Goal: Transaction & Acquisition: Purchase product/service

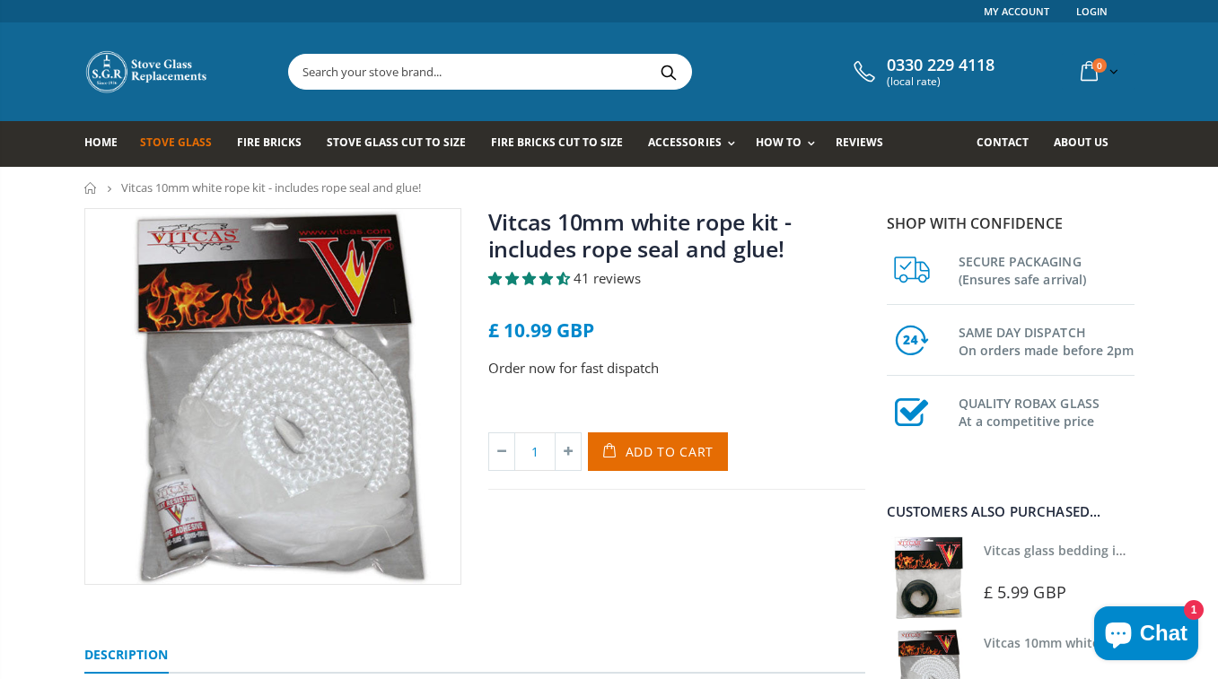
click at [162, 138] on span "Stove Glass" at bounding box center [176, 142] width 72 height 15
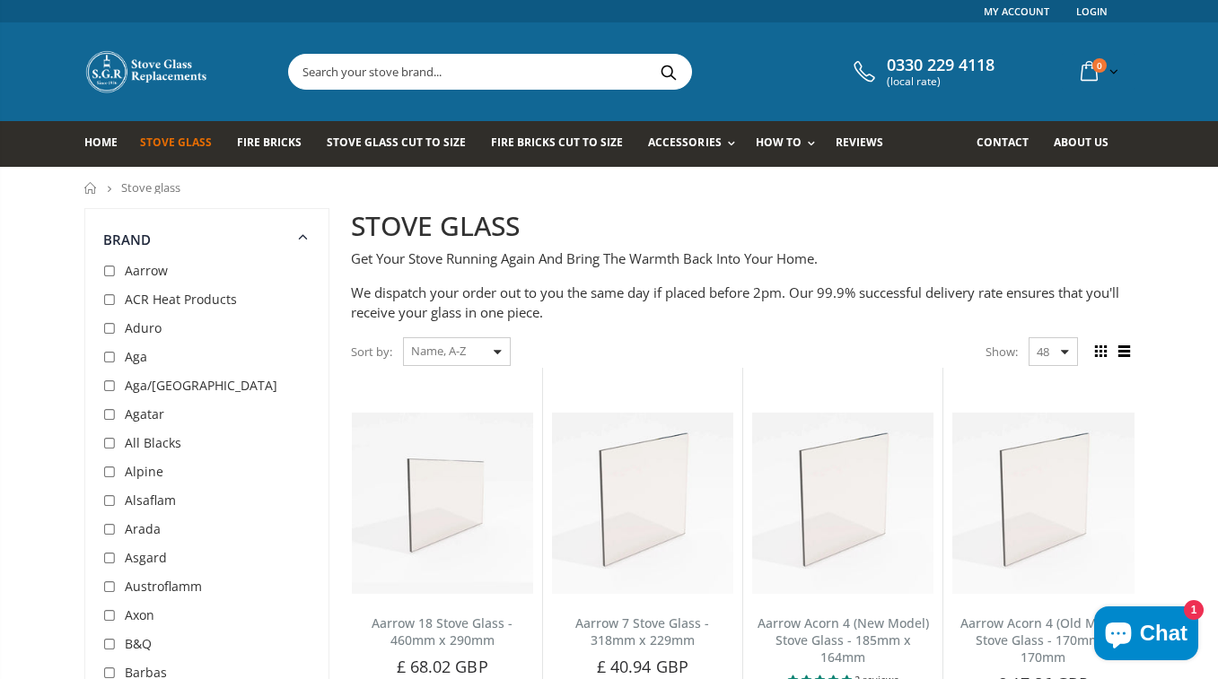
click at [314, 77] on input "text" at bounding box center [590, 72] width 603 height 34
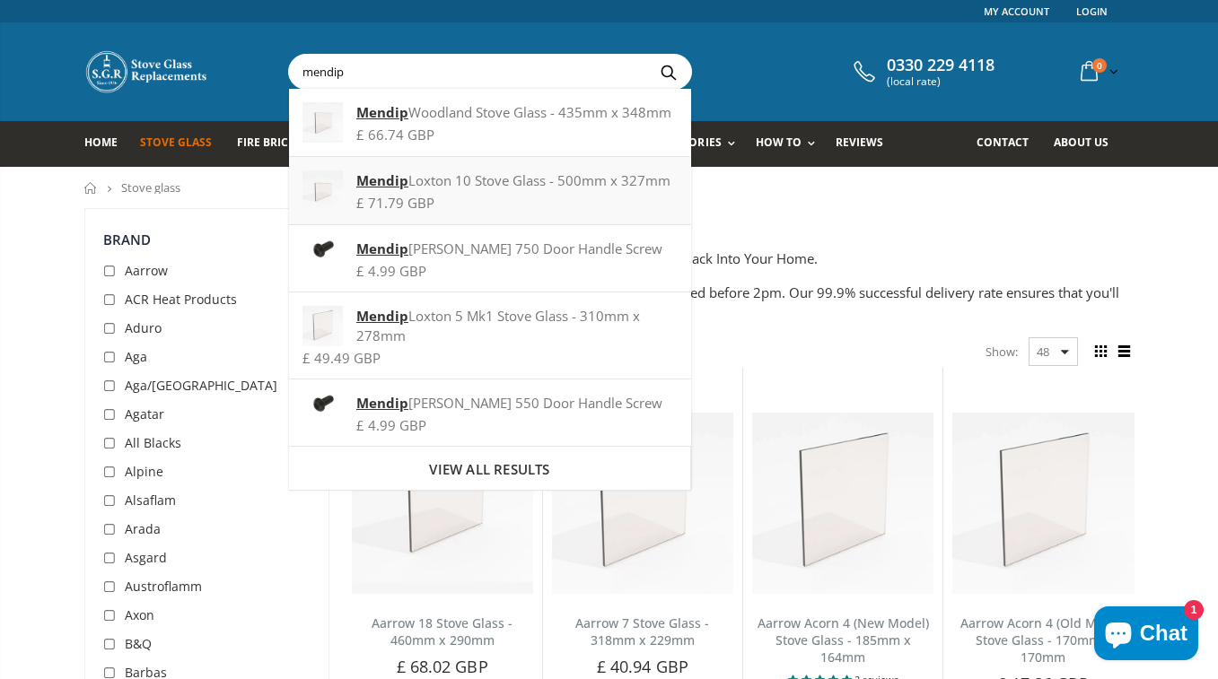
type input "mendip"
click at [386, 177] on strong "Mendip" at bounding box center [382, 180] width 52 height 18
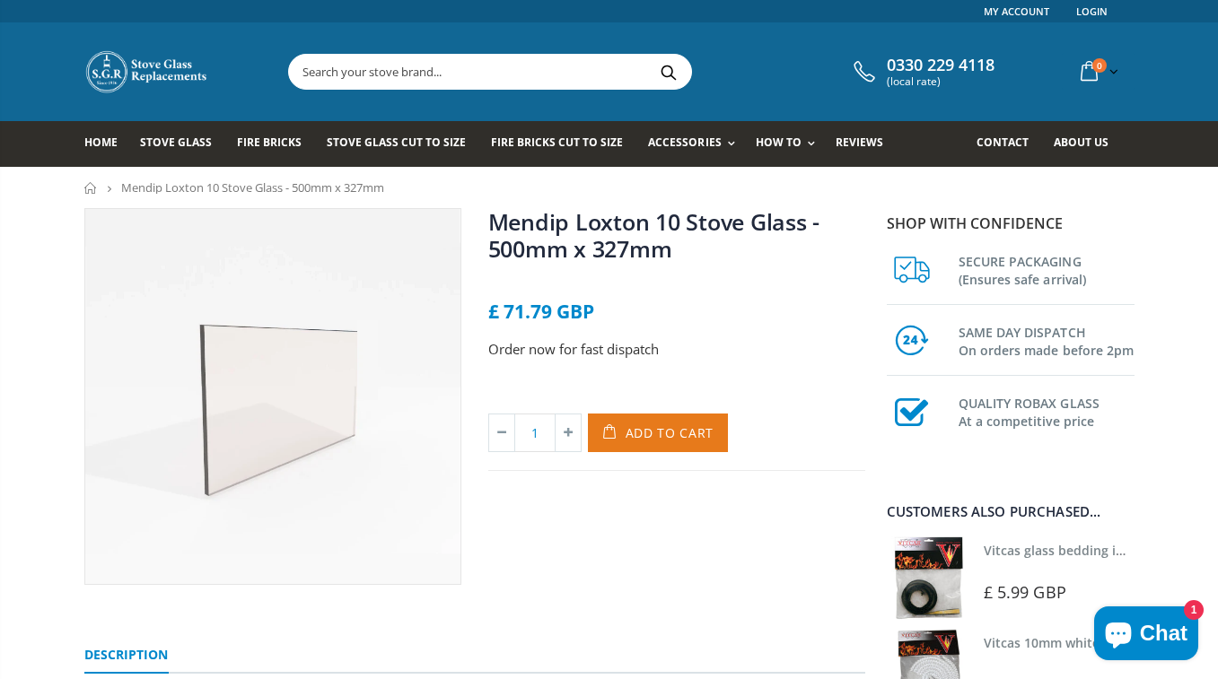
click at [645, 432] on span "Add to Cart" at bounding box center [670, 433] width 89 height 17
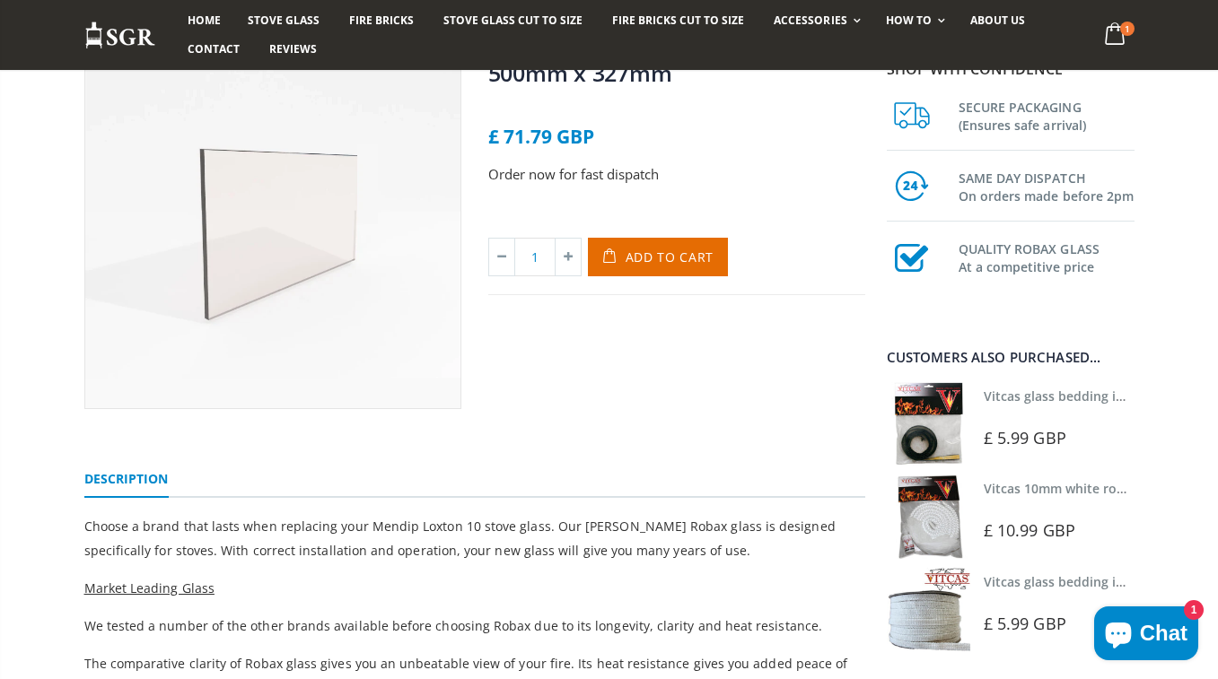
scroll to position [223, 0]
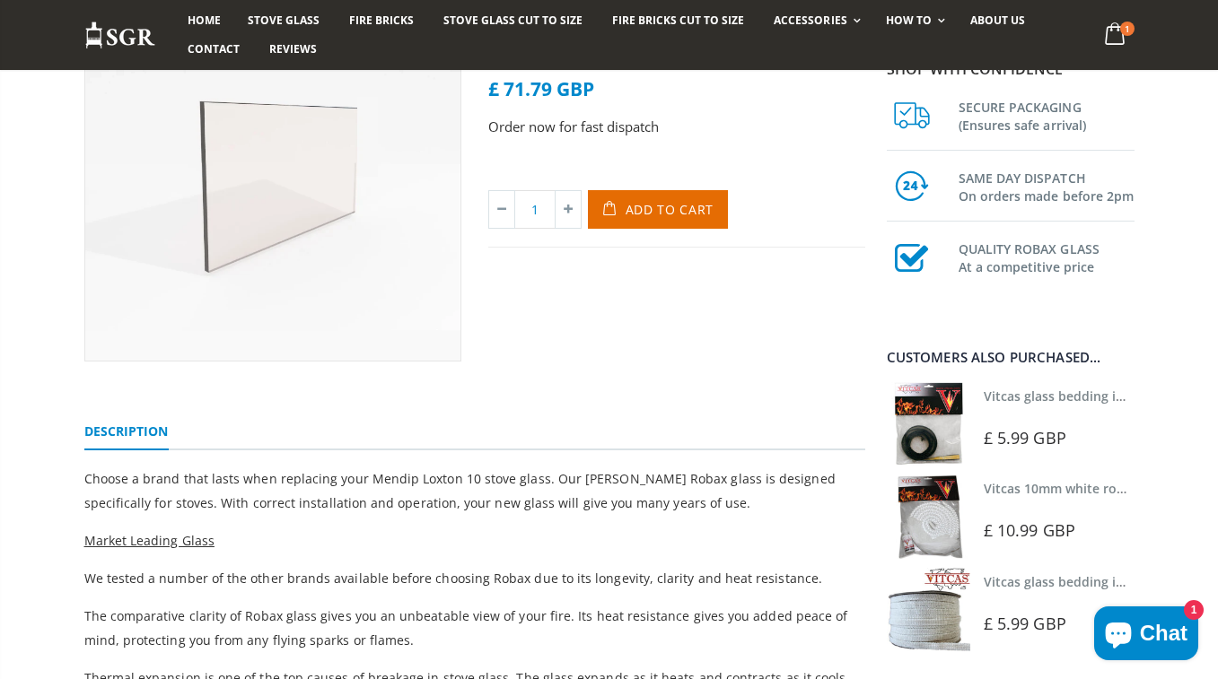
click at [1002, 396] on link "Vitcas glass bedding in tape - 2mm x 10mm x 2 meters" at bounding box center [1151, 396] width 335 height 17
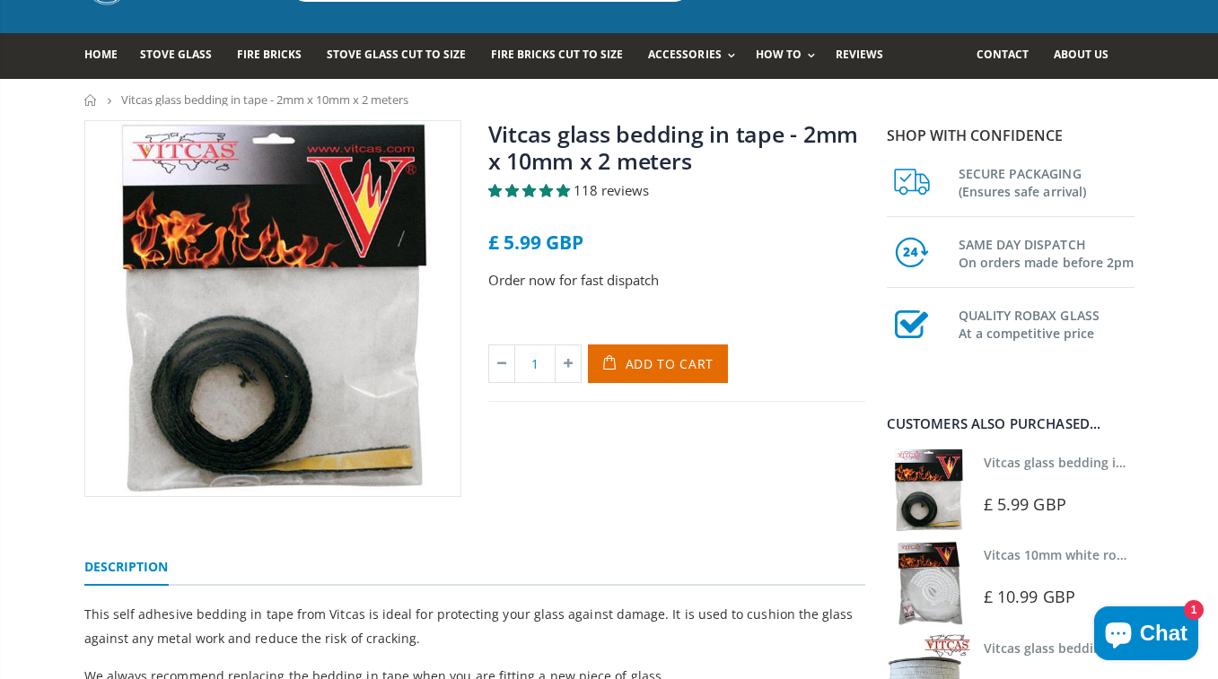
scroll to position [70, 0]
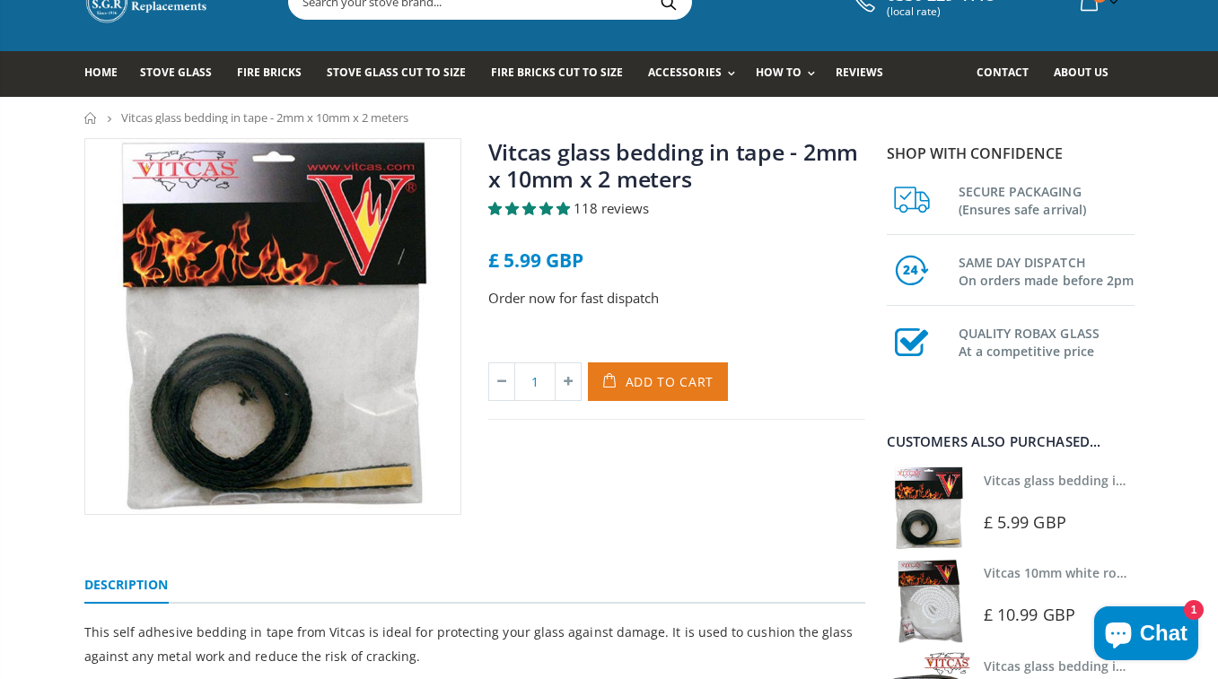
click at [676, 375] on span "Add to Cart" at bounding box center [670, 381] width 89 height 17
click at [991, 570] on link "Vitcas 10mm white rope kit - includes rope seal and glue!" at bounding box center [1160, 573] width 352 height 17
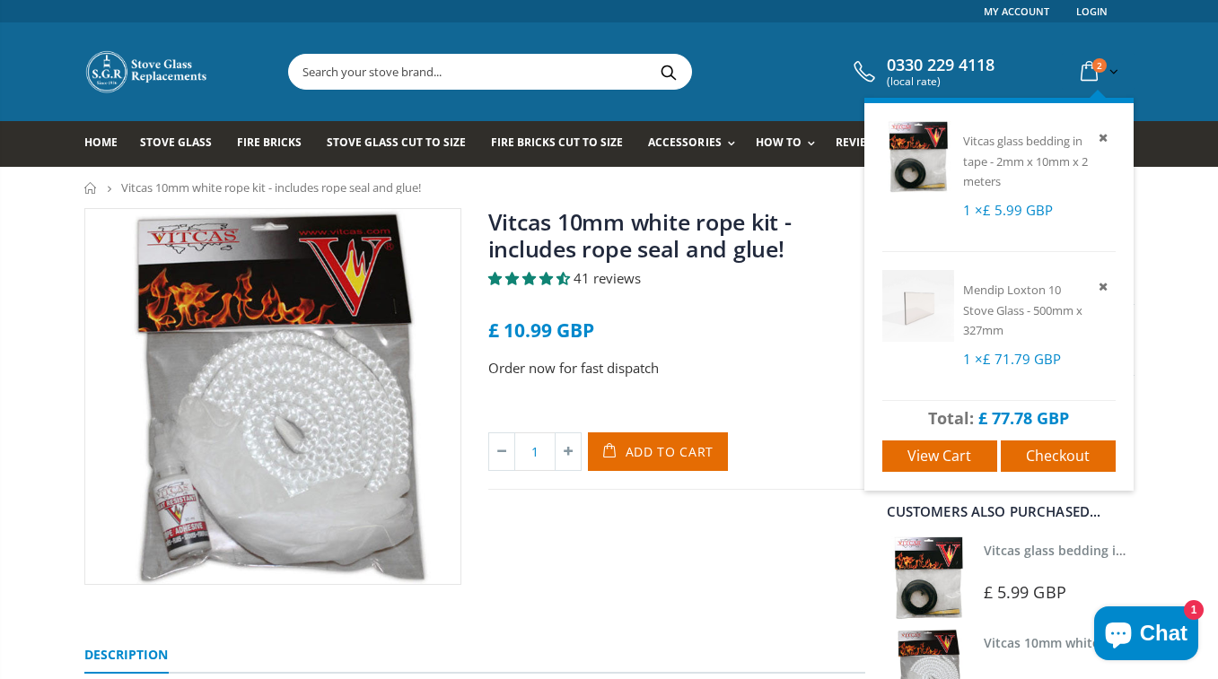
click at [1088, 76] on icon at bounding box center [1088, 72] width 31 height 32
